Goal: Task Accomplishment & Management: Use online tool/utility

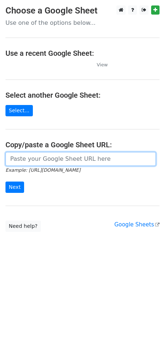
click at [52, 163] on input "url" at bounding box center [80, 159] width 150 height 14
paste input "https://docs.google.com/spreadsheets/d/1IJt0p6InHDWVwpsZ6PnVFss3hmvfwnrG6tkgPCb…"
type input "https://docs.google.com/spreadsheets/d/1IJt0p6InHDWVwpsZ6PnVFss3hmvfwnrG6tkgPCb…"
click at [5, 181] on input "Next" at bounding box center [14, 186] width 19 height 11
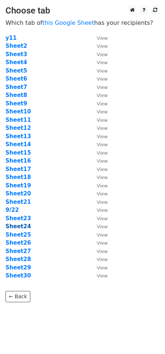
click at [20, 228] on strong "Sheet24" at bounding box center [18, 226] width 26 height 7
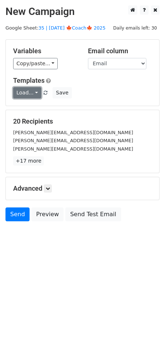
click at [30, 93] on link "Load..." at bounding box center [27, 92] width 28 height 11
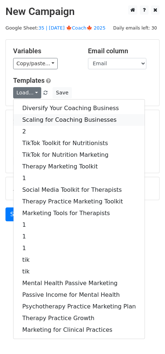
click at [39, 116] on link "Scaling for Coaching Businesses" at bounding box center [78, 120] width 131 height 12
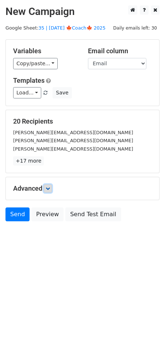
click at [48, 188] on icon at bounding box center [48, 188] width 4 height 4
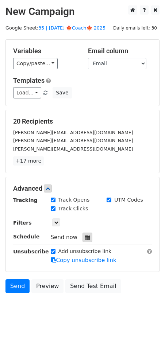
click at [85, 237] on icon at bounding box center [87, 237] width 5 height 5
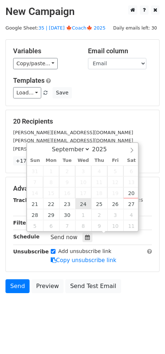
type input "2025-09-24 12:00"
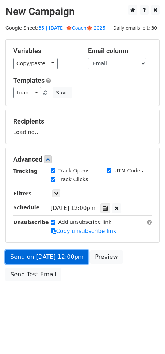
click at [59, 255] on link "Send on Sep 24 at 12:00pm" at bounding box center [46, 257] width 83 height 14
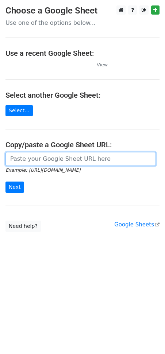
click at [69, 155] on input "url" at bounding box center [80, 159] width 150 height 14
paste input "[URL][DOMAIN_NAME]"
type input "https://docs.google.com/spreadsheets/d/1IJt0p6InHDWVwpsZ6PnVFss3hmvfwnrG6tkgPCb…"
click at [5, 181] on input "Next" at bounding box center [14, 186] width 19 height 11
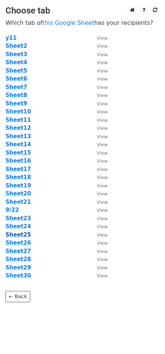
click at [18, 235] on strong "Sheet25" at bounding box center [18, 234] width 26 height 7
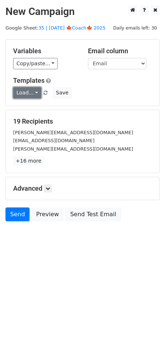
click at [27, 97] on link "Load..." at bounding box center [27, 92] width 28 height 11
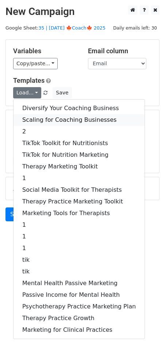
click at [44, 117] on link "Scaling for Coaching Businesses" at bounding box center [78, 120] width 131 height 12
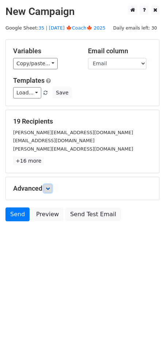
click at [47, 187] on icon at bounding box center [48, 188] width 4 height 4
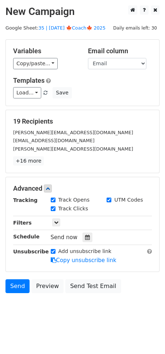
click at [82, 241] on div "Send now" at bounding box center [94, 238] width 86 height 10
click at [85, 237] on icon at bounding box center [87, 237] width 5 height 5
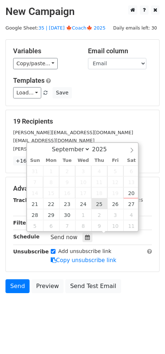
type input "2025-09-25 12:00"
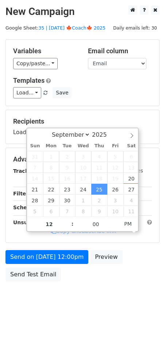
click at [60, 262] on div "Send on Sep 25 at 12:00pm Preview Send Test Email" at bounding box center [82, 267] width 165 height 35
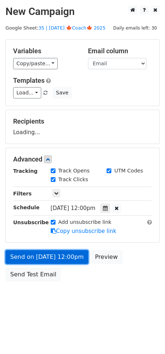
click at [59, 261] on link "Send on [DATE] 12:00pm" at bounding box center [46, 257] width 83 height 14
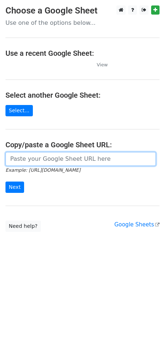
click at [57, 162] on input "url" at bounding box center [80, 159] width 150 height 14
paste input "https://docs.google.com/spreadsheets/d/1IJt0p6InHDWVwpsZ6PnVFss3hmvfwnrG6tkgPCb…"
type input "https://docs.google.com/spreadsheets/d/1IJt0p6InHDWVwpsZ6PnVFss3hmvfwnrG6tkgPCb…"
click at [5, 181] on input "Next" at bounding box center [14, 186] width 19 height 11
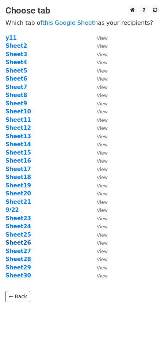
click at [19, 244] on strong "Sheet26" at bounding box center [18, 242] width 26 height 7
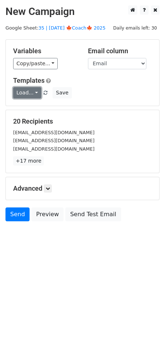
click at [26, 92] on link "Load..." at bounding box center [27, 92] width 28 height 11
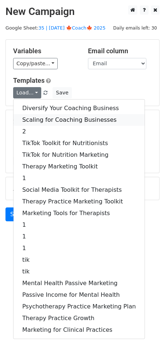
drag, startPoint x: 47, startPoint y: 118, endPoint x: 47, endPoint y: 133, distance: 14.9
click at [47, 118] on link "Scaling for Coaching Businesses" at bounding box center [78, 120] width 131 height 12
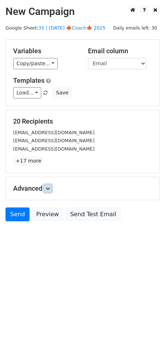
click at [48, 191] on link at bounding box center [48, 188] width 8 height 8
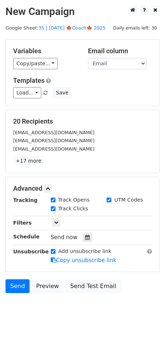
click at [79, 242] on div "Tracking Track Opens UTM Codes Track Clicks Filters Only include spreadsheet ro…" at bounding box center [82, 230] width 138 height 68
click at [85, 237] on icon at bounding box center [87, 237] width 5 height 5
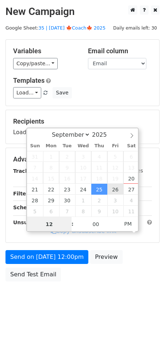
type input "2025-09-26 12:00"
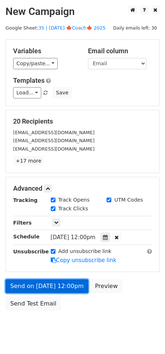
click at [69, 284] on link "Send on Sep 26 at 12:00pm" at bounding box center [46, 286] width 83 height 14
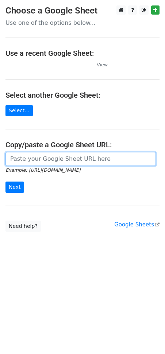
click at [56, 164] on input "url" at bounding box center [80, 159] width 150 height 14
paste input "[URL][DOMAIN_NAME]"
type input "[URL][DOMAIN_NAME]"
click at [5, 181] on input "Next" at bounding box center [14, 186] width 19 height 11
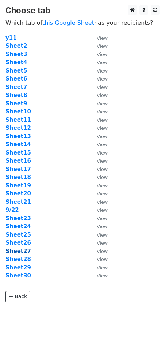
click at [24, 253] on strong "Sheet27" at bounding box center [18, 251] width 26 height 7
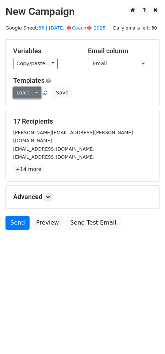
click at [30, 97] on link "Load..." at bounding box center [27, 92] width 28 height 11
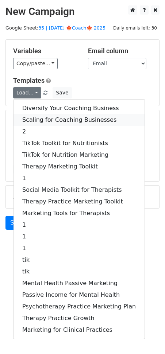
click at [37, 115] on link "Scaling for Coaching Businesses" at bounding box center [78, 120] width 131 height 12
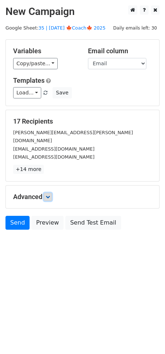
click at [47, 195] on icon at bounding box center [48, 197] width 4 height 4
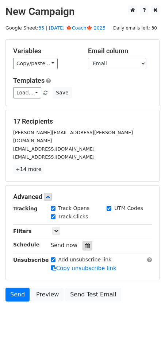
click at [85, 243] on icon at bounding box center [87, 245] width 5 height 5
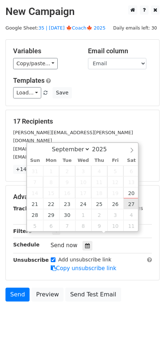
type input "2025-09-27 12:00"
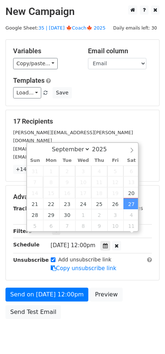
drag, startPoint x: 132, startPoint y: 202, endPoint x: 85, endPoint y: 243, distance: 62.2
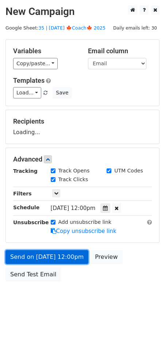
click at [75, 254] on link "Send on Sep 27 at 12:00pm" at bounding box center [46, 257] width 83 height 14
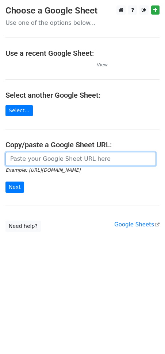
click at [71, 159] on input "url" at bounding box center [80, 159] width 150 height 14
paste input "https://docs.google.com/spreadsheets/d/1IJt0p6InHDWVwpsZ6PnVFss3hmvfwnrG6tkgPCb…"
type input "https://docs.google.com/spreadsheets/d/1IJt0p6InHDWVwpsZ6PnVFss3hmvfwnrG6tkgPCb…"
click at [5, 181] on input "Next" at bounding box center [14, 186] width 19 height 11
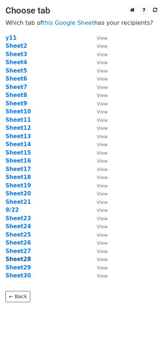
click at [15, 259] on strong "Sheet28" at bounding box center [18, 259] width 26 height 7
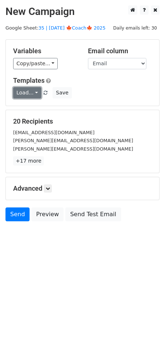
click at [28, 92] on link "Load..." at bounding box center [27, 92] width 28 height 11
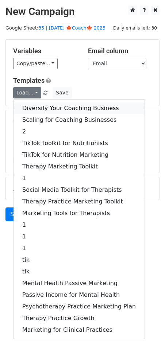
click at [43, 105] on link "Diversify Your Coaching Business" at bounding box center [78, 108] width 131 height 12
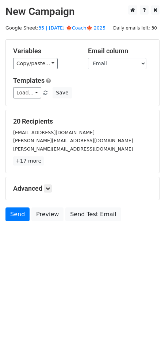
click at [44, 187] on h5 "Advanced" at bounding box center [82, 188] width 138 height 8
click at [48, 188] on icon at bounding box center [48, 188] width 4 height 4
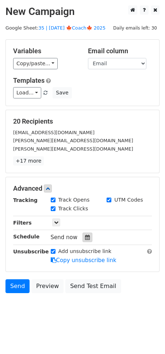
click at [83, 239] on div at bounding box center [87, 237] width 10 height 9
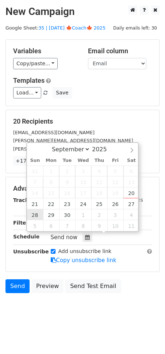
type input "[DATE] 12:00"
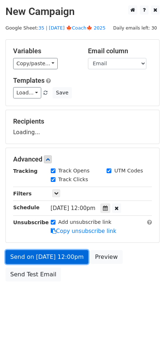
click at [38, 257] on link "Send on [DATE] 12:00pm" at bounding box center [46, 257] width 83 height 14
